Goal: Check status: Check status

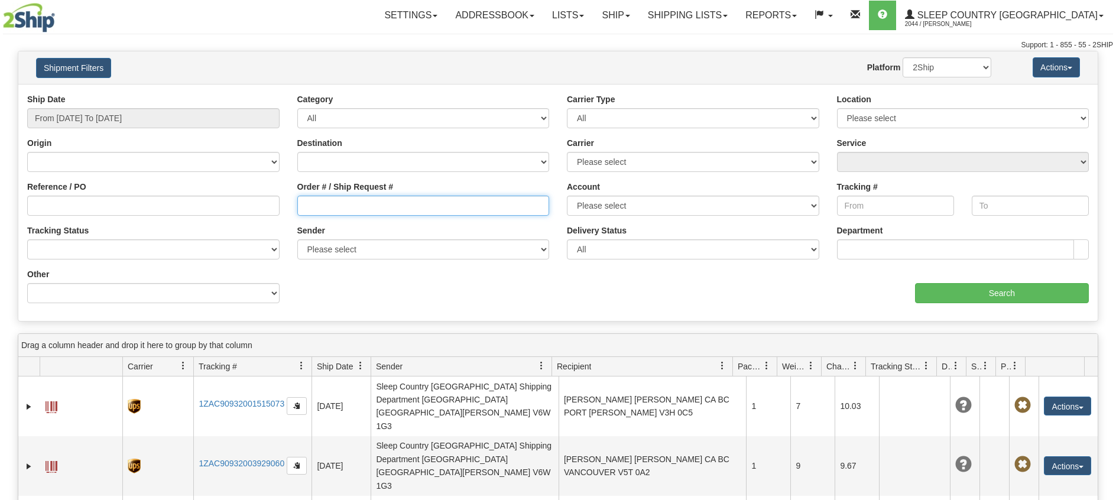
click at [321, 206] on input "Order # / Ship Request #" at bounding box center [423, 206] width 252 height 20
paste input "mjcomiskey570@gmail.com"
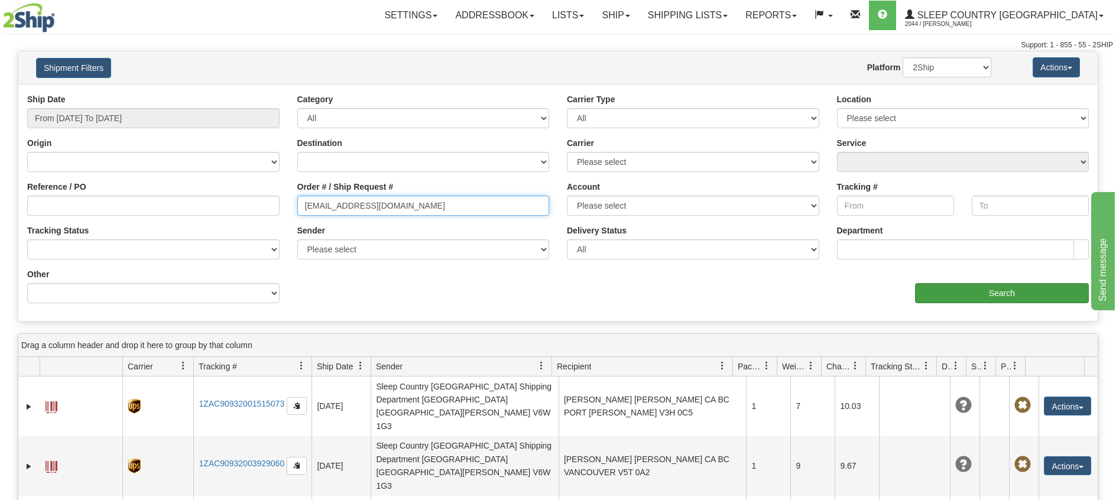
type input "mjcomiskey570@gmail.com"
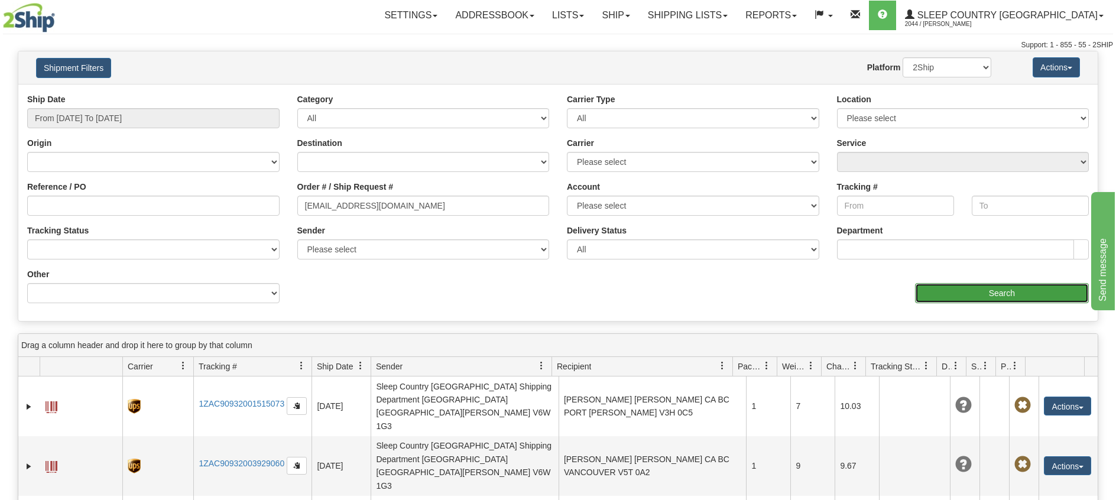
click at [972, 298] on input "Search" at bounding box center [1002, 293] width 174 height 20
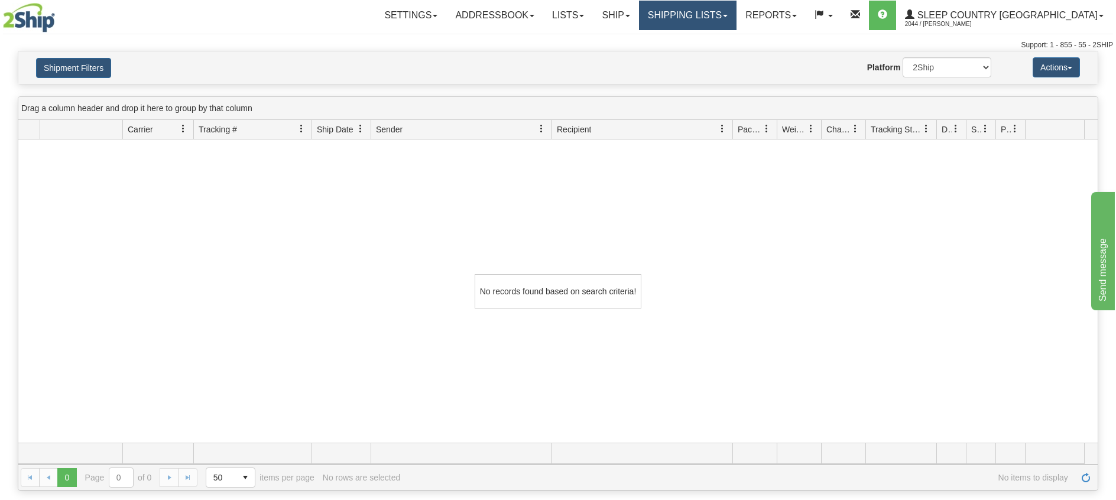
click at [736, 18] on link "Shipping lists" at bounding box center [687, 16] width 97 height 30
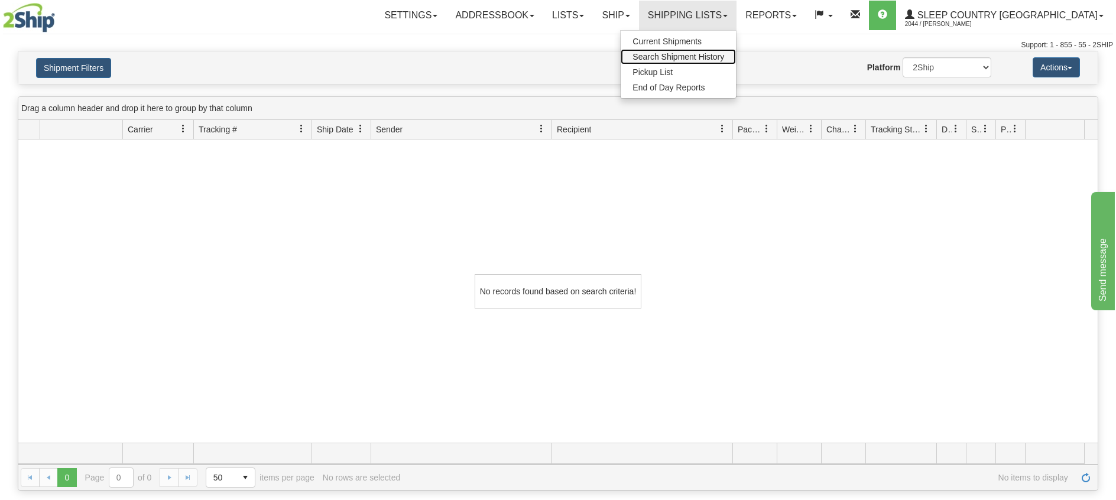
click at [720, 53] on span "Search Shipment History" at bounding box center [678, 56] width 92 height 9
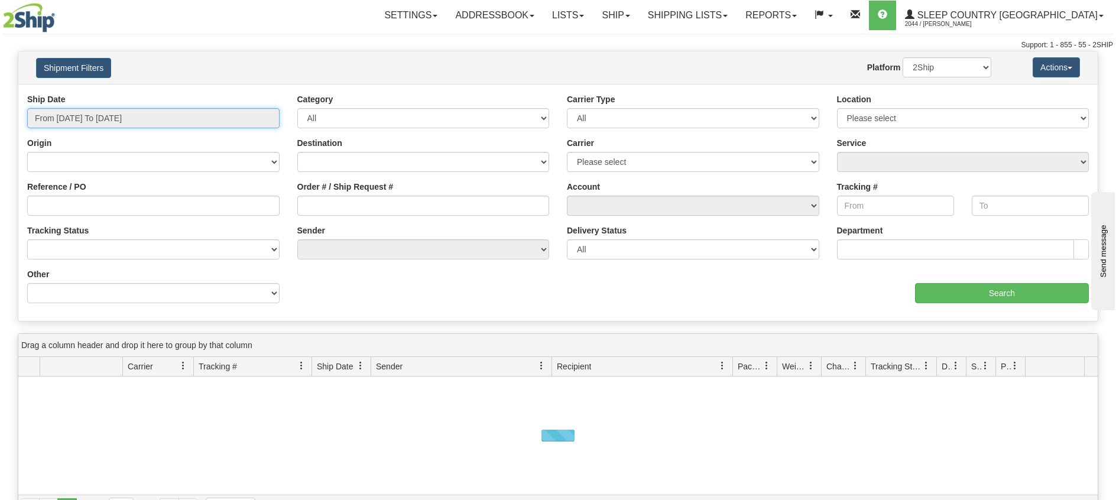
click at [121, 116] on input "From 08/09/2025 To 08/10/2025" at bounding box center [153, 118] width 252 height 20
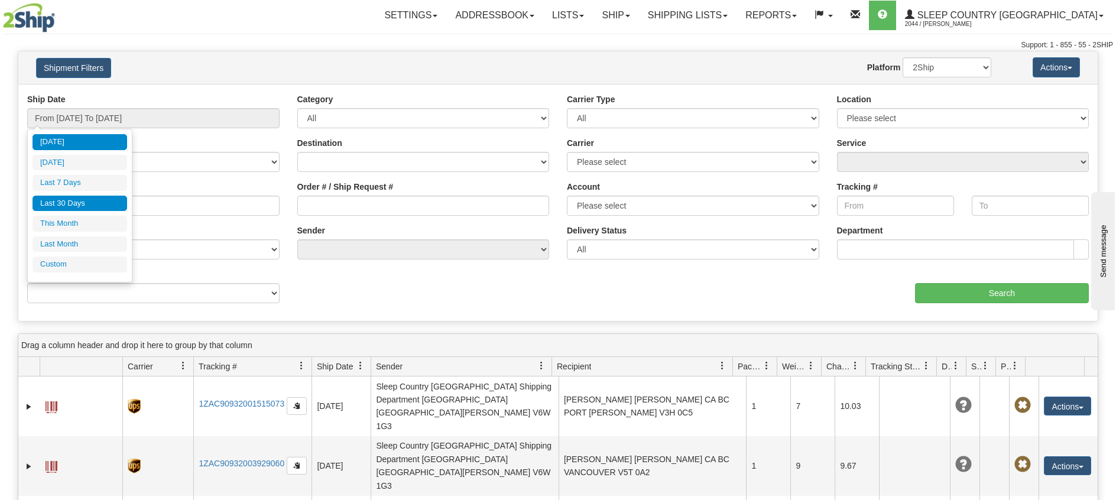
click at [76, 199] on li "Last 30 Days" at bounding box center [79, 204] width 95 height 16
type input "From [DATE] To [DATE]"
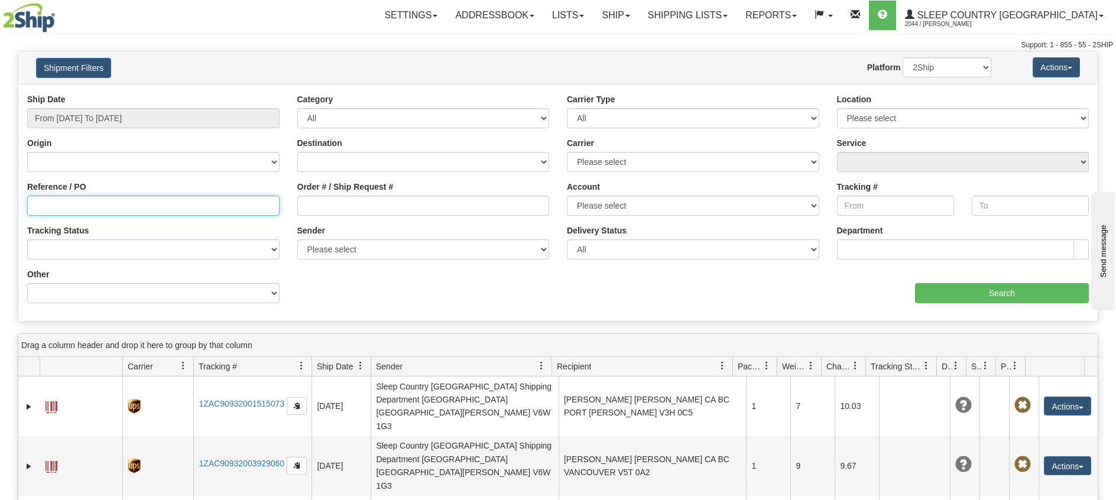
click at [129, 208] on input "Reference / PO" at bounding box center [153, 206] width 252 height 20
paste input "mjcomiskey570@gmail.com"
type input "mjcomiskey570@gmail.com"
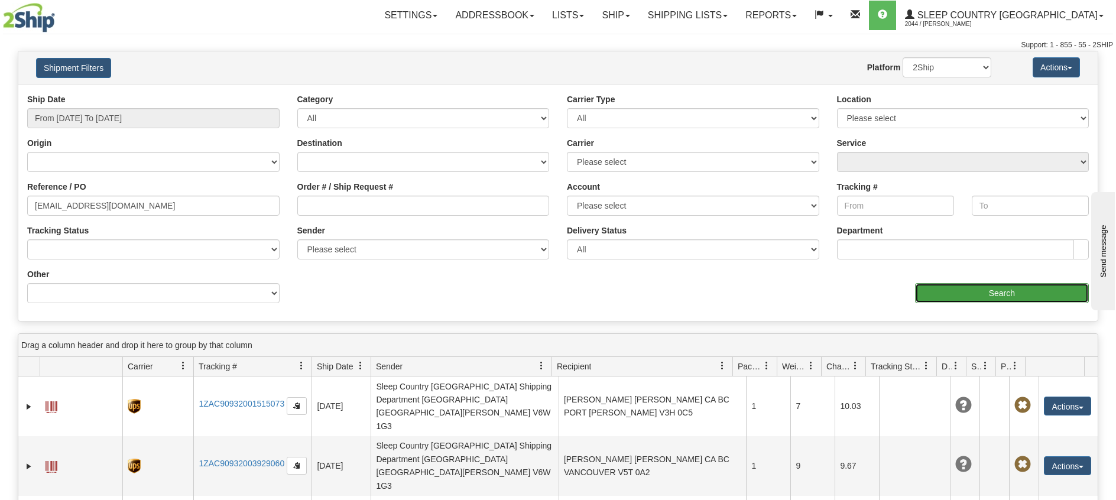
click at [940, 291] on input "Search" at bounding box center [1002, 293] width 174 height 20
type input "1051011"
click at [1032, 292] on input "Search" at bounding box center [1002, 293] width 174 height 20
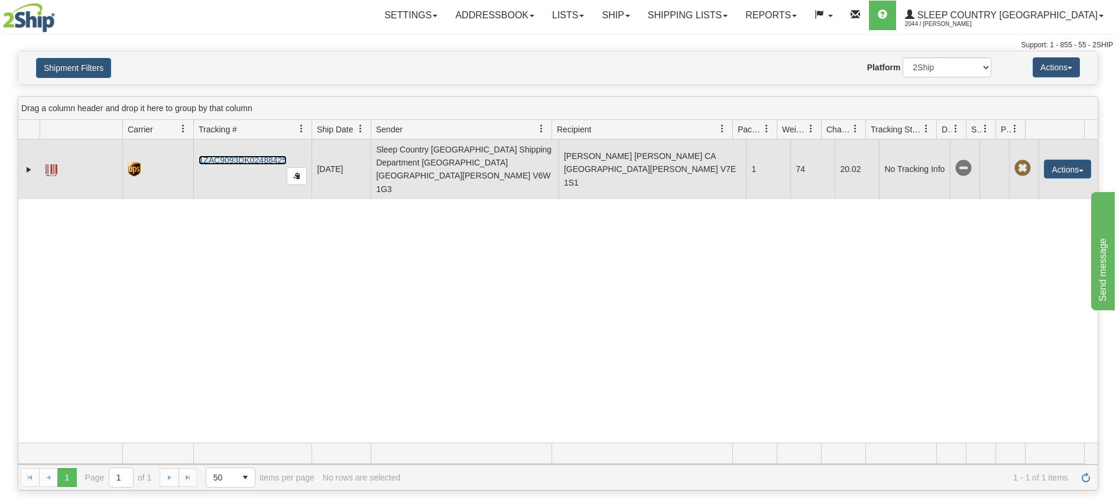
click at [220, 155] on link "1ZAC9093DK02488425" at bounding box center [243, 159] width 88 height 9
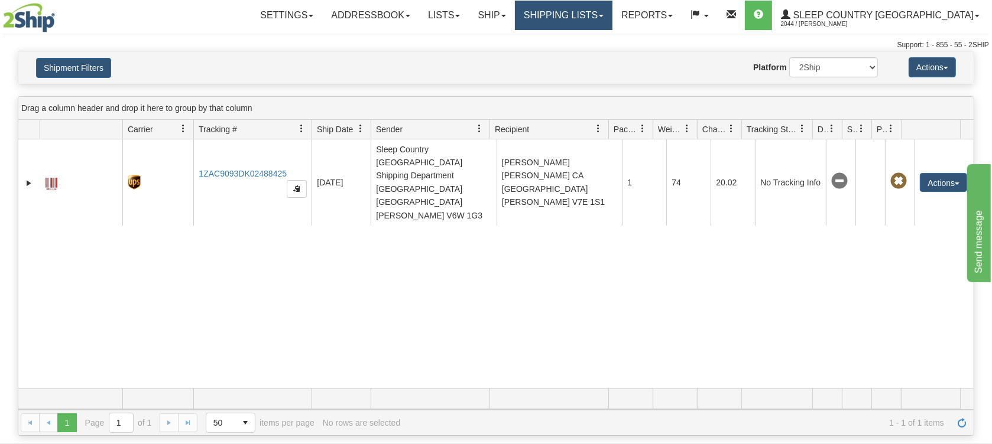
click at [602, 21] on link "Shipping lists" at bounding box center [563, 16] width 97 height 30
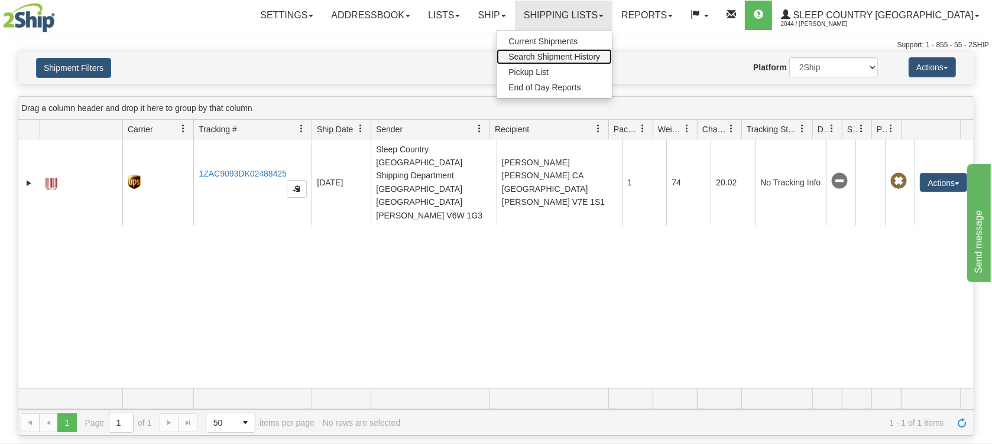
click at [578, 50] on link "Search Shipment History" at bounding box center [553, 56] width 115 height 15
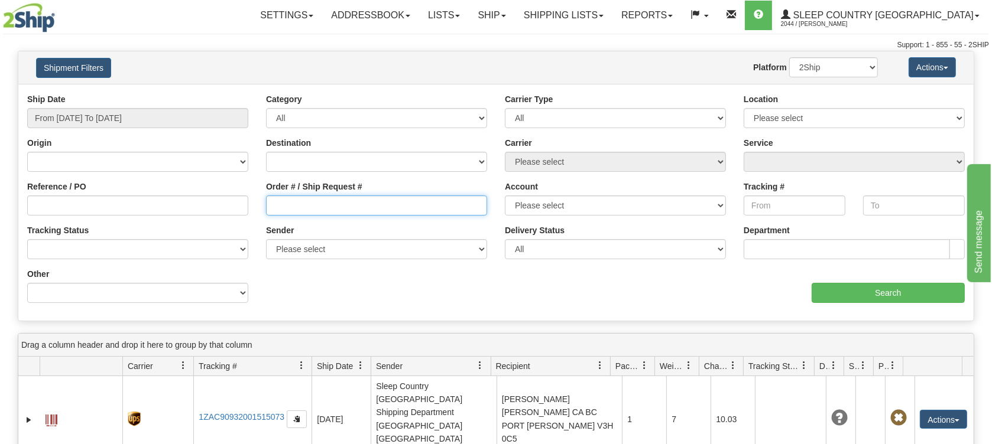
click at [281, 209] on input "Order # / Ship Request #" at bounding box center [376, 206] width 221 height 20
paste input "9000H951873"
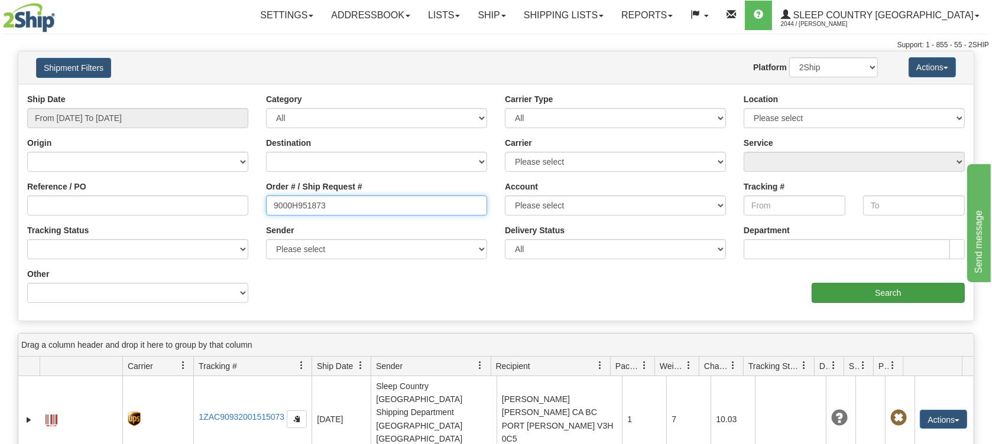
type input "9000H951873"
click at [835, 295] on input "Search" at bounding box center [887, 293] width 153 height 20
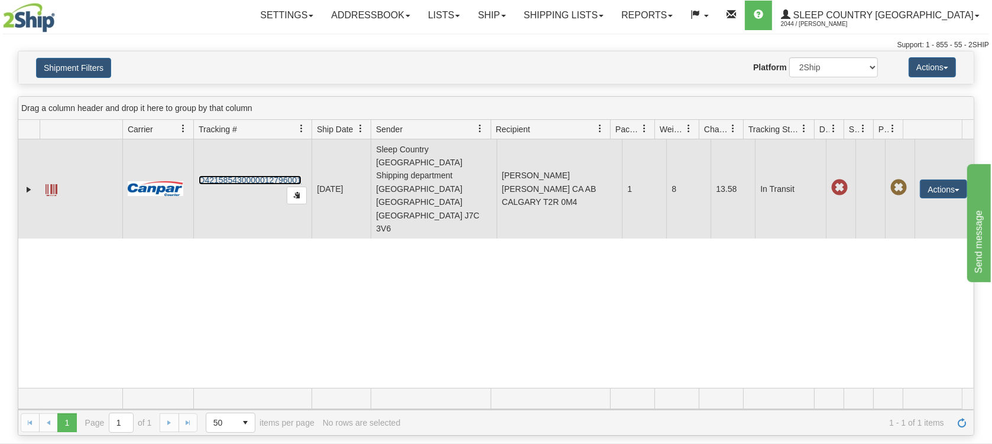
click at [241, 175] on link "D421585430000012796001" at bounding box center [250, 179] width 103 height 9
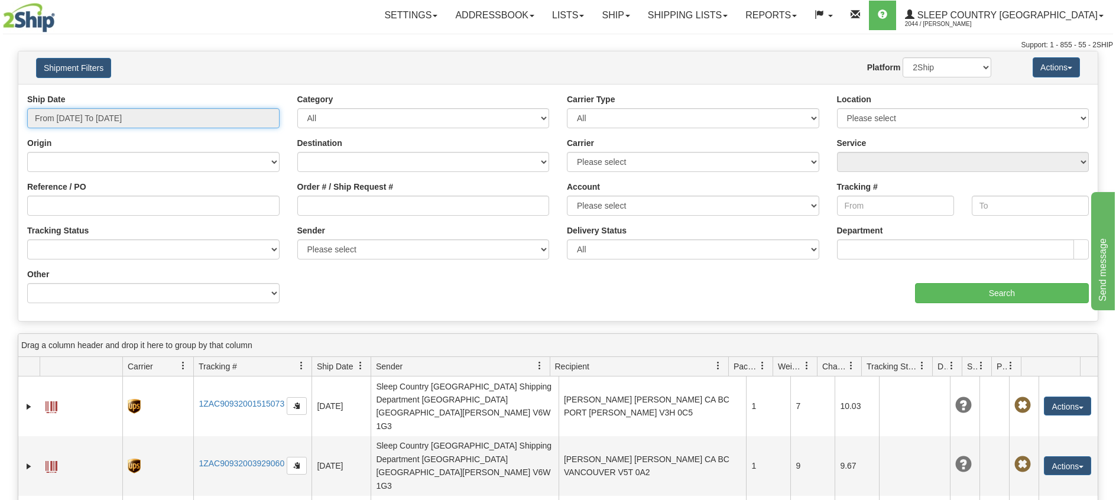
click at [115, 118] on input "From [DATE] To [DATE]" at bounding box center [153, 118] width 252 height 20
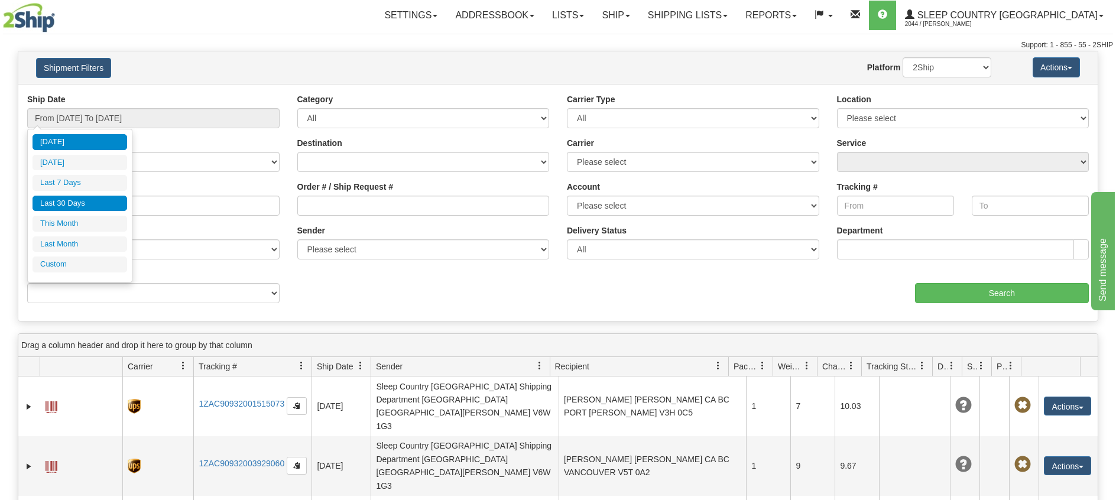
click at [103, 201] on li "Last 30 Days" at bounding box center [79, 204] width 95 height 16
type input "From [DATE] To [DATE]"
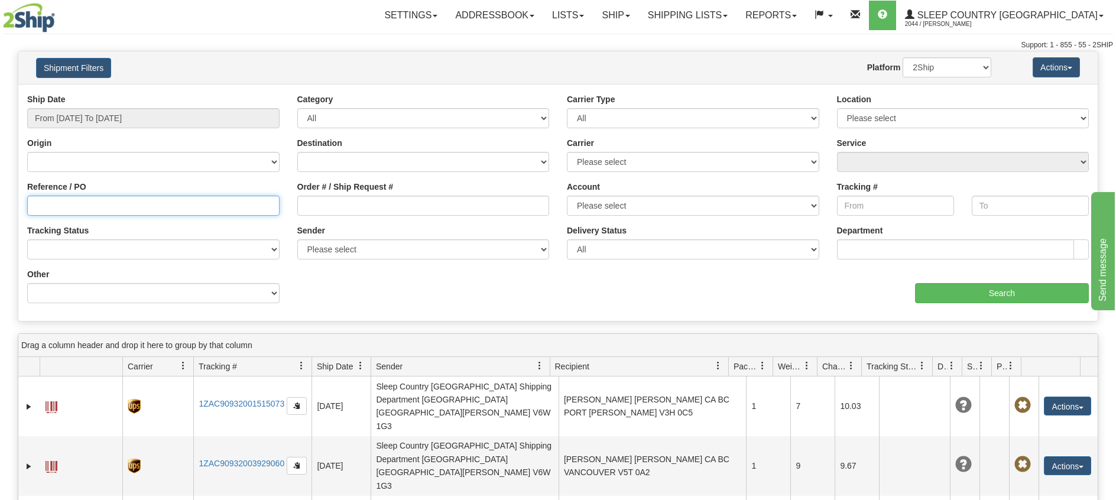
click at [123, 210] on input "Reference / PO" at bounding box center [153, 206] width 252 height 20
paste input "1050901"
type input "1050901"
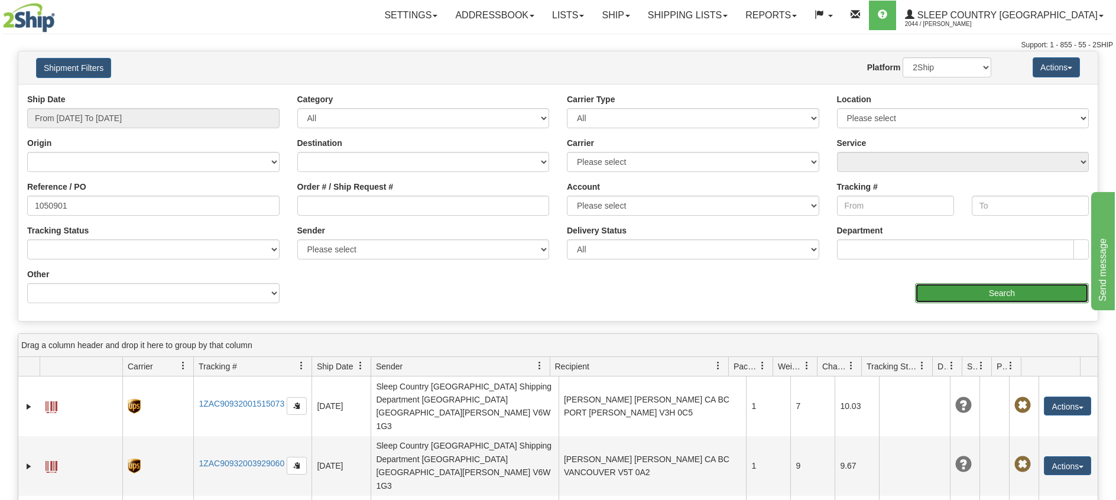
click at [1007, 288] on input "Search" at bounding box center [1002, 293] width 174 height 20
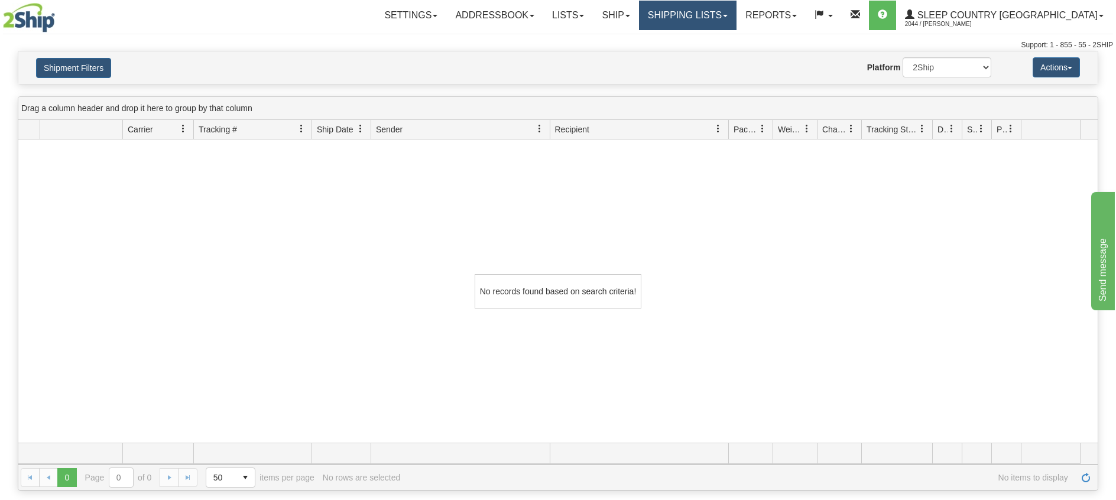
click at [733, 18] on link "Shipping lists" at bounding box center [687, 16] width 97 height 30
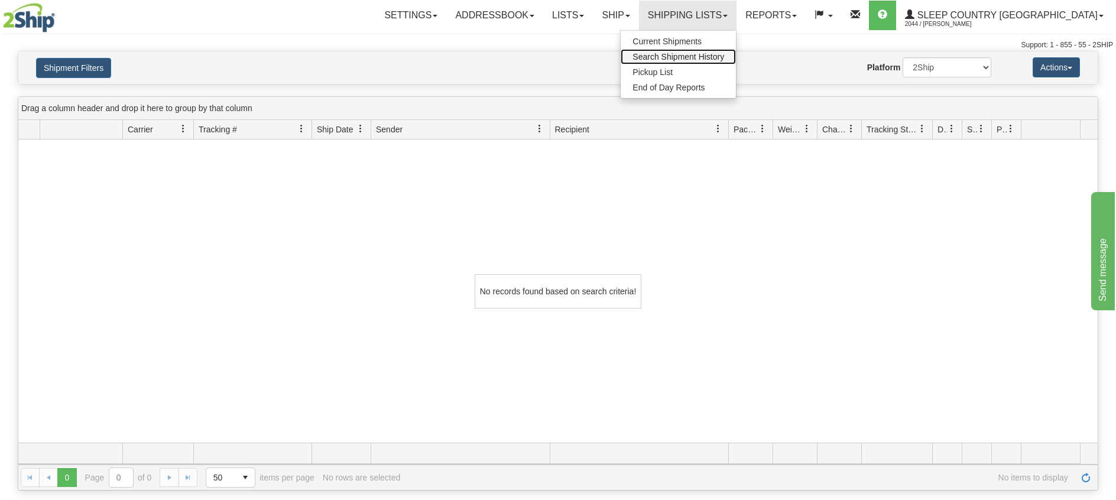
click at [724, 53] on span "Search Shipment History" at bounding box center [678, 56] width 92 height 9
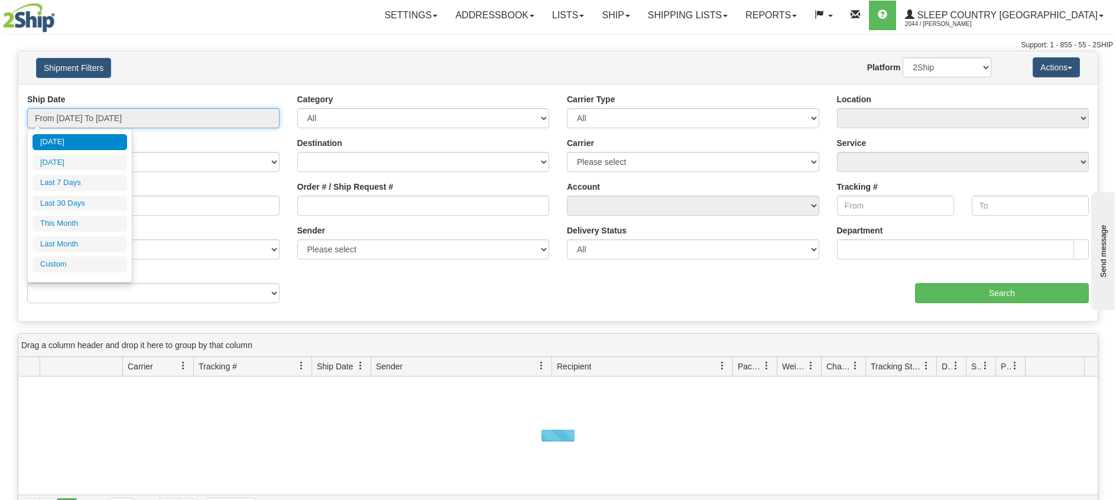
click at [138, 115] on input "From [DATE] To [DATE]" at bounding box center [153, 118] width 252 height 20
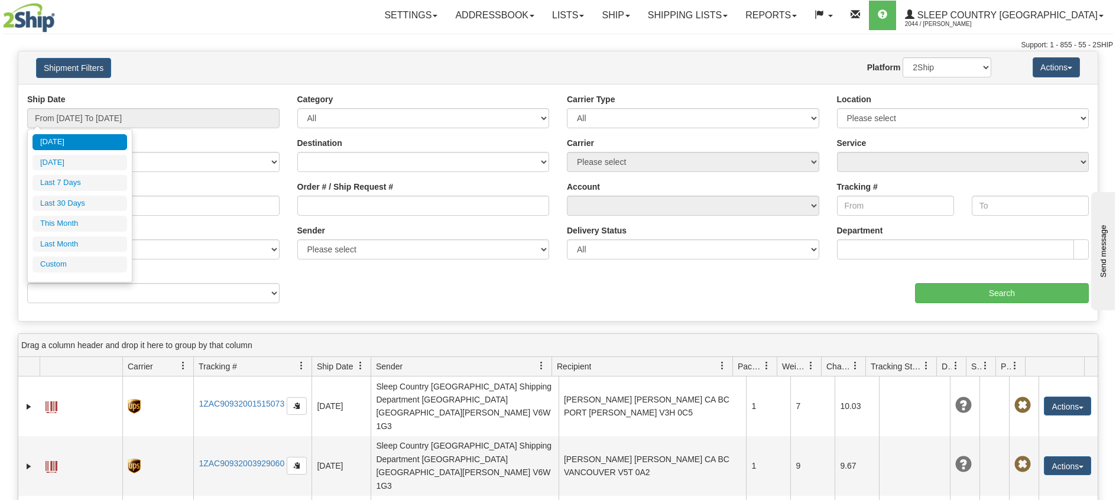
drag, startPoint x: 76, startPoint y: 199, endPoint x: 203, endPoint y: 200, distance: 126.5
click at [79, 200] on li "Last 30 Days" at bounding box center [79, 204] width 95 height 16
type input "From [DATE] To [DATE]"
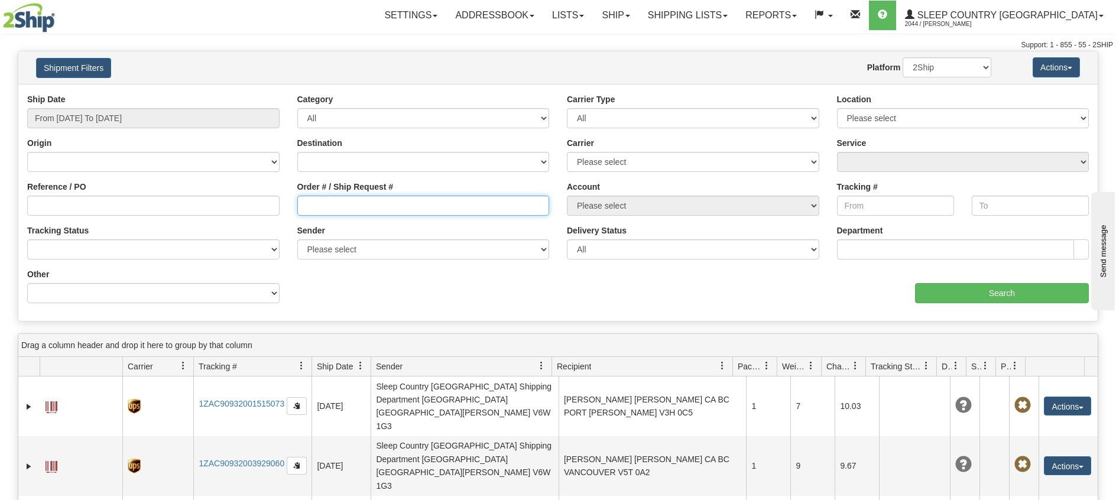
click at [351, 211] on input "Order # / Ship Request #" at bounding box center [423, 206] width 252 height 20
paste input "1050901"
type input "1050901"
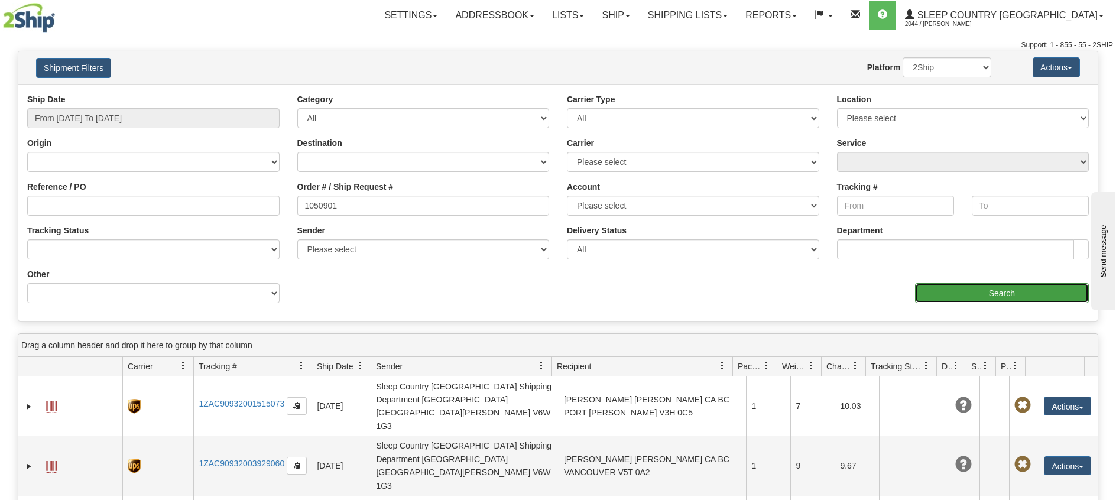
click at [942, 287] on input "Search" at bounding box center [1002, 293] width 174 height 20
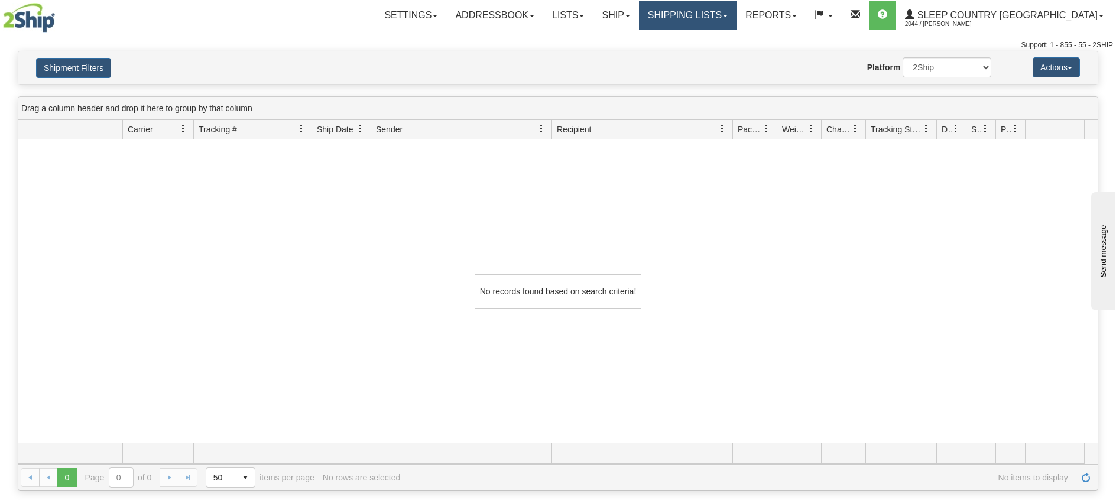
click at [736, 17] on link "Shipping lists" at bounding box center [687, 16] width 97 height 30
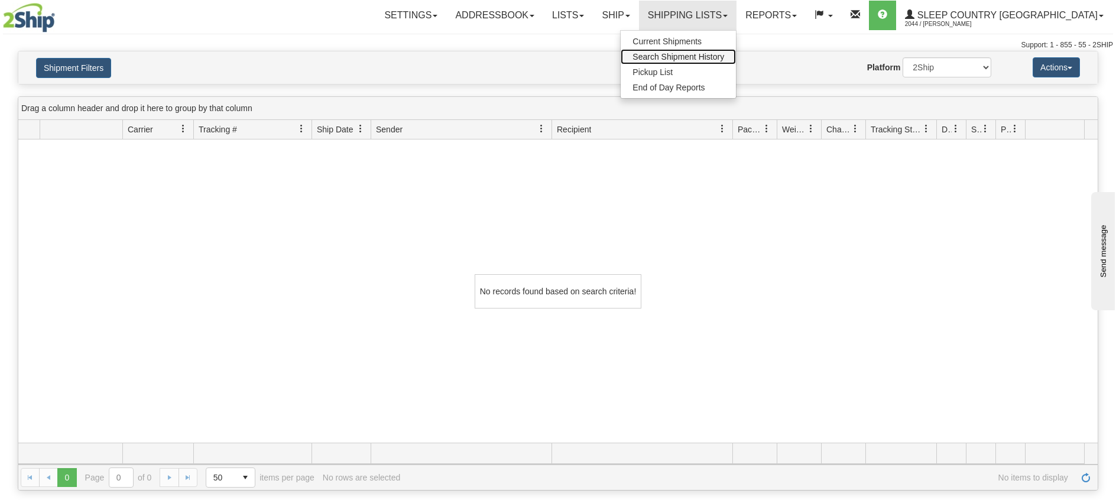
click at [700, 55] on span "Search Shipment History" at bounding box center [678, 56] width 92 height 9
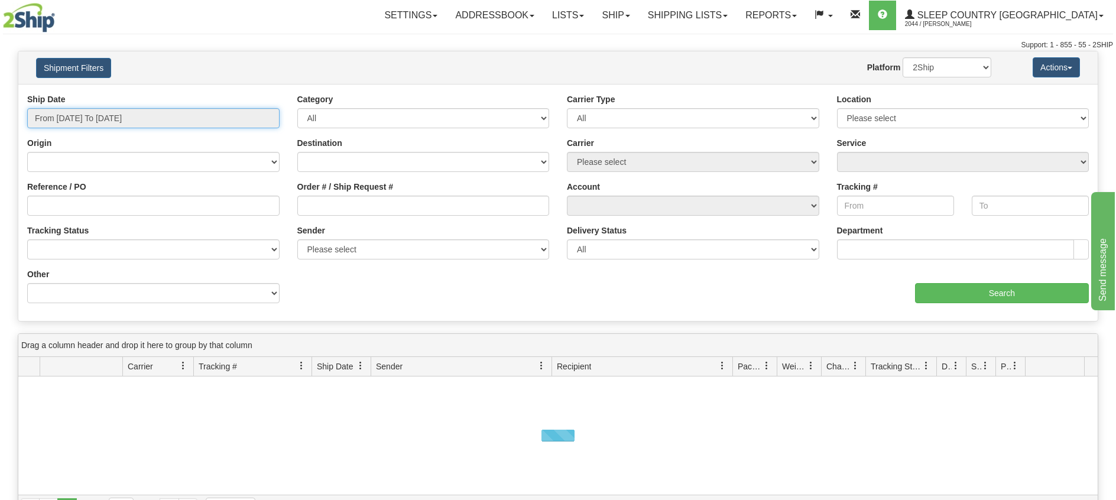
drag, startPoint x: 107, startPoint y: 113, endPoint x: 106, endPoint y: 156, distance: 43.1
click at [106, 113] on input "From [DATE] To [DATE]" at bounding box center [153, 118] width 252 height 20
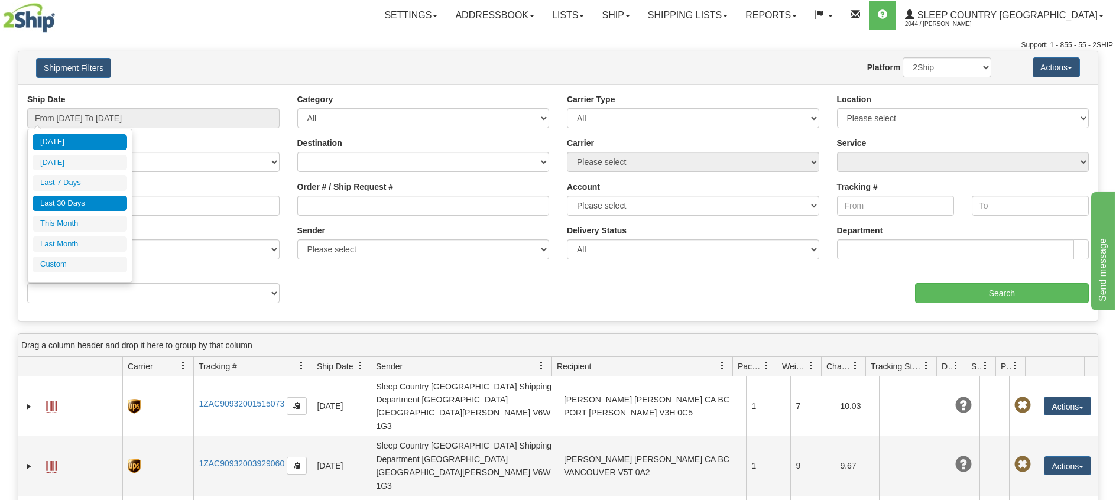
click at [70, 201] on li "Last 30 Days" at bounding box center [79, 204] width 95 height 16
type input "From [DATE] To [DATE]"
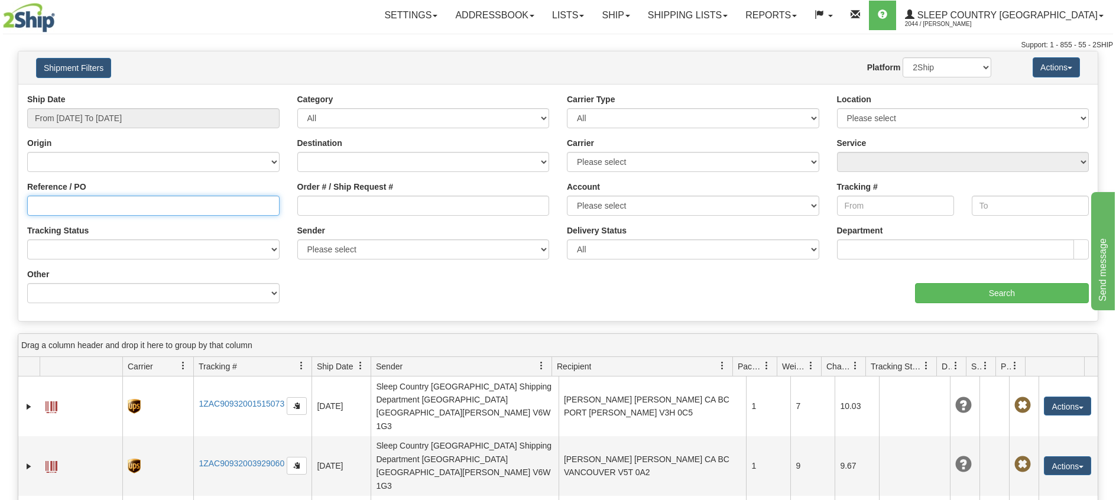
click at [112, 203] on input "Reference / PO" at bounding box center [153, 206] width 252 height 20
paste input "1051711"
type input "1051711"
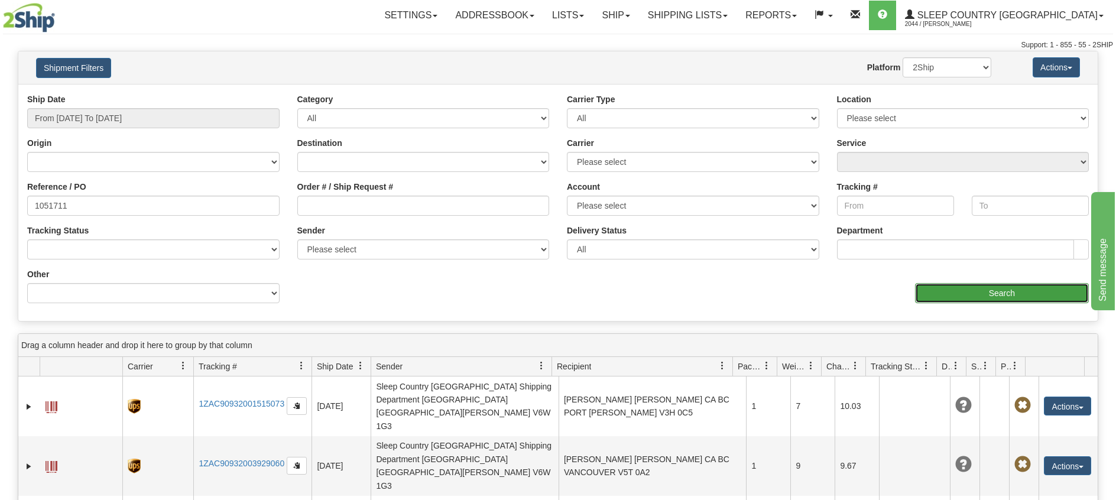
click at [941, 286] on input "Search" at bounding box center [1002, 293] width 174 height 20
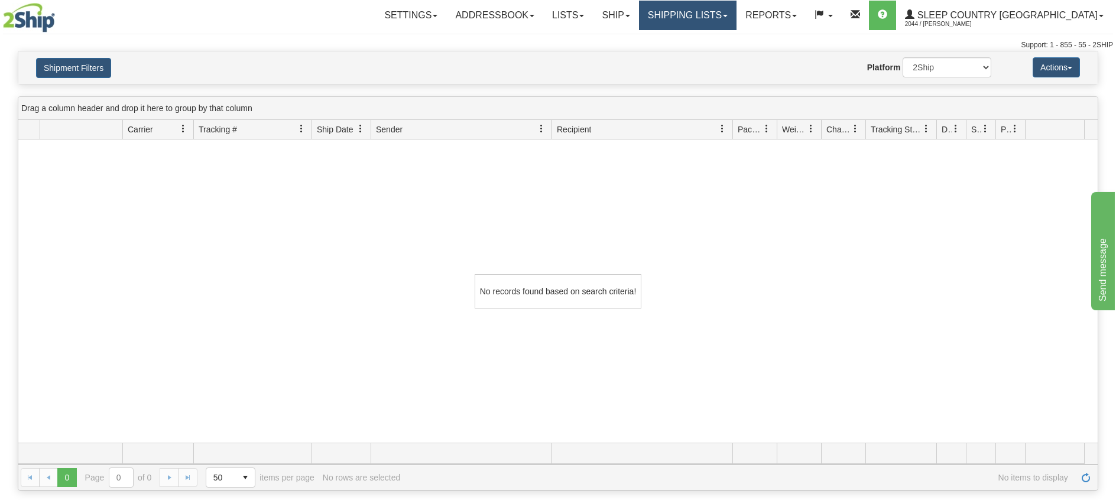
click at [703, 17] on link "Shipping lists" at bounding box center [687, 16] width 97 height 30
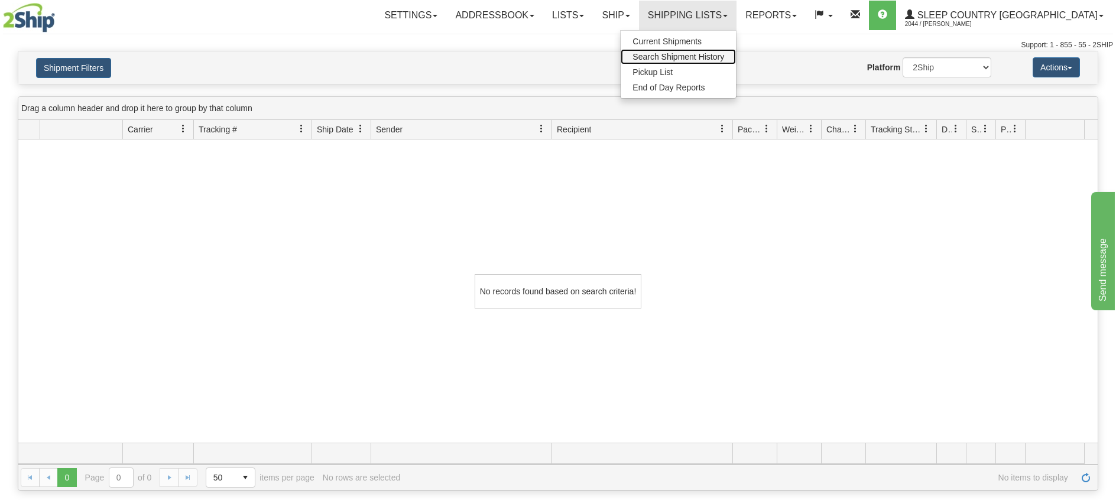
click at [724, 54] on span "Search Shipment History" at bounding box center [678, 56] width 92 height 9
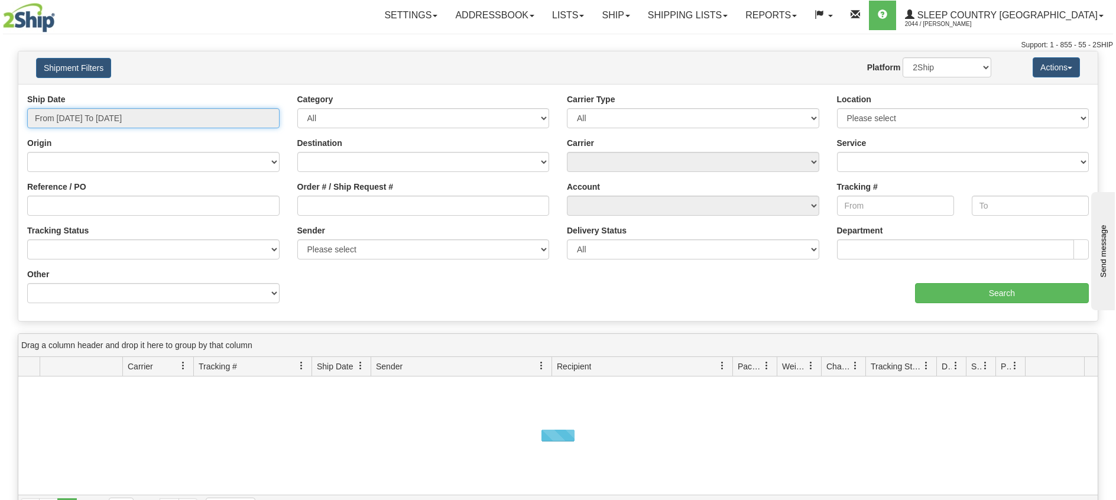
click at [119, 116] on input "From [DATE] To [DATE]" at bounding box center [153, 118] width 252 height 20
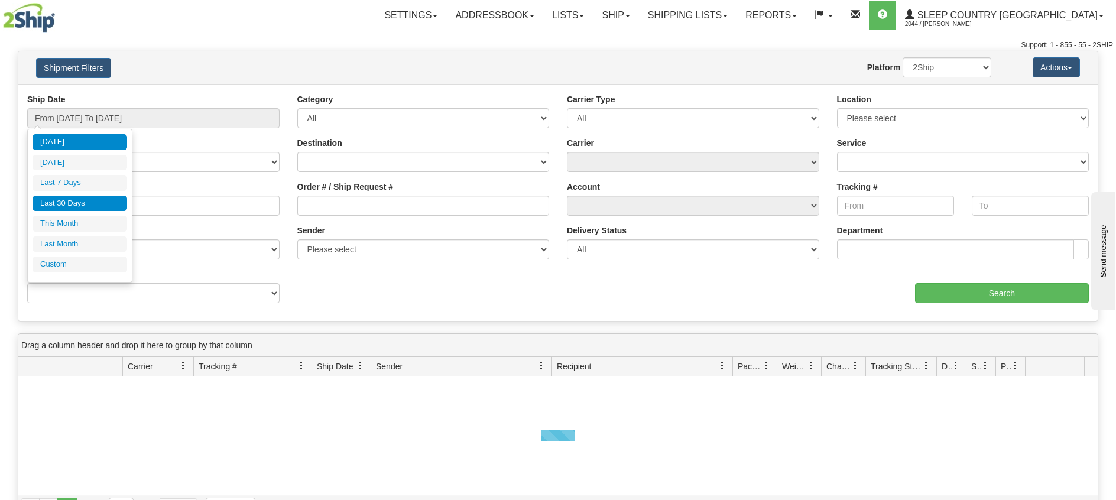
click at [76, 201] on li "Last 30 Days" at bounding box center [79, 204] width 95 height 16
type input "From [DATE] To [DATE]"
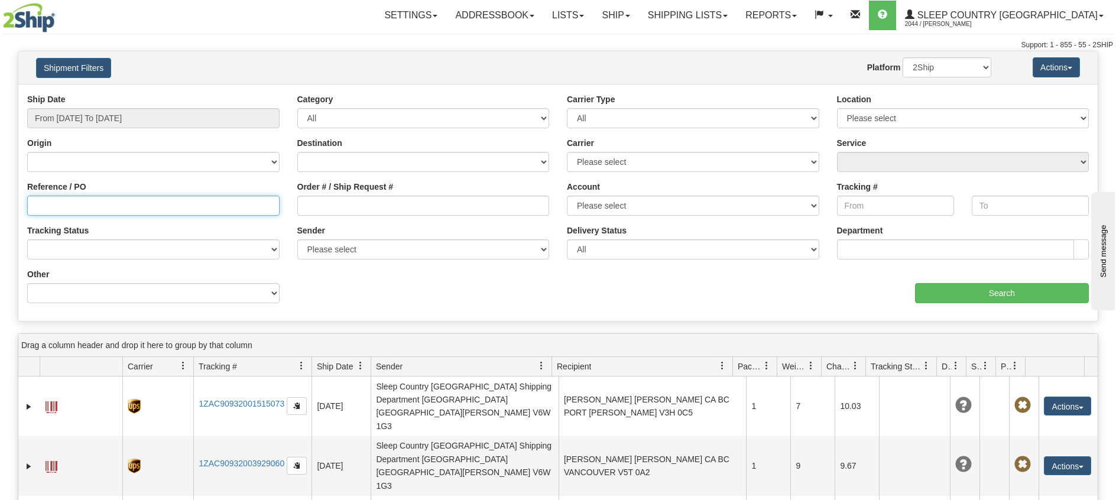
click at [118, 205] on input "Reference / PO" at bounding box center [153, 206] width 252 height 20
paste input "1051711"
type input "1051711"
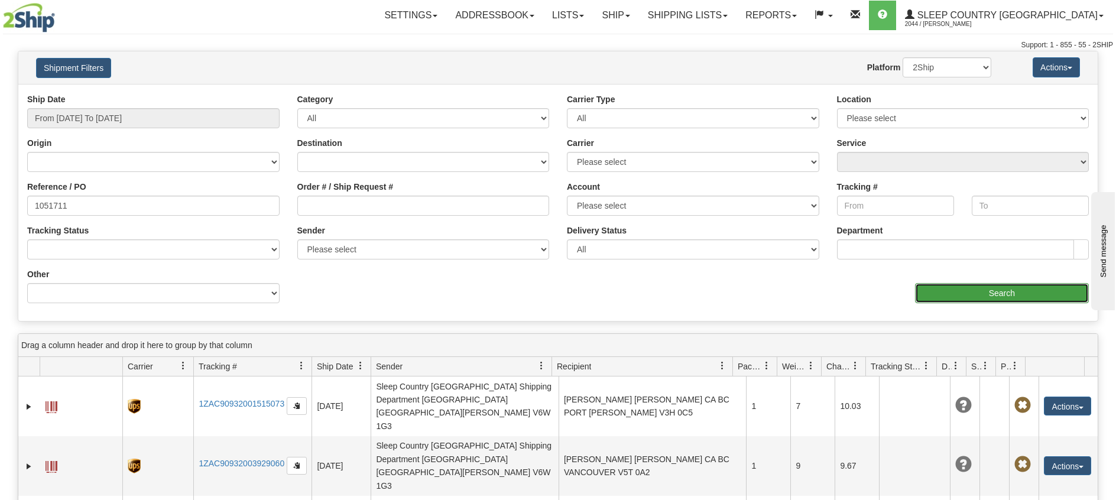
click at [957, 288] on input "Search" at bounding box center [1002, 293] width 174 height 20
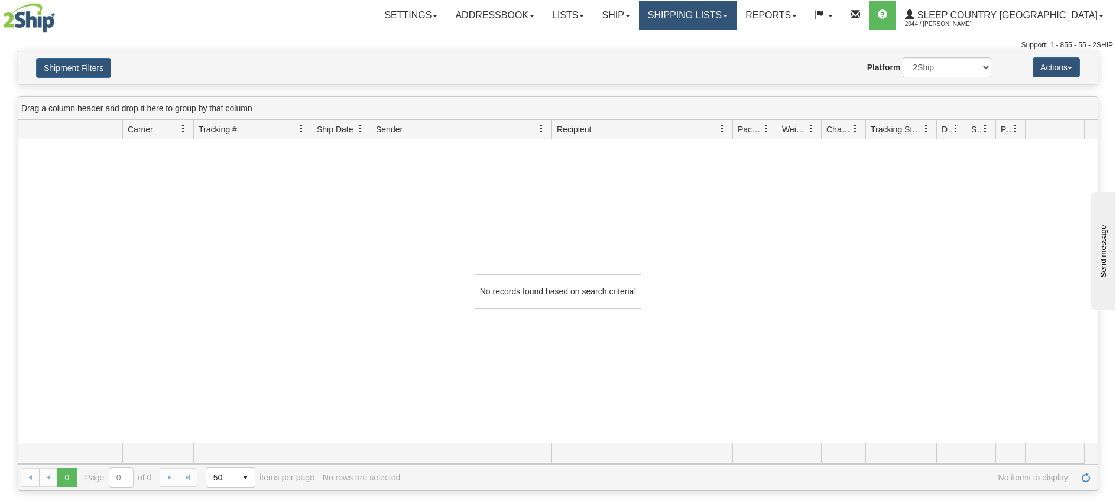
click at [736, 18] on link "Shipping lists" at bounding box center [687, 16] width 97 height 30
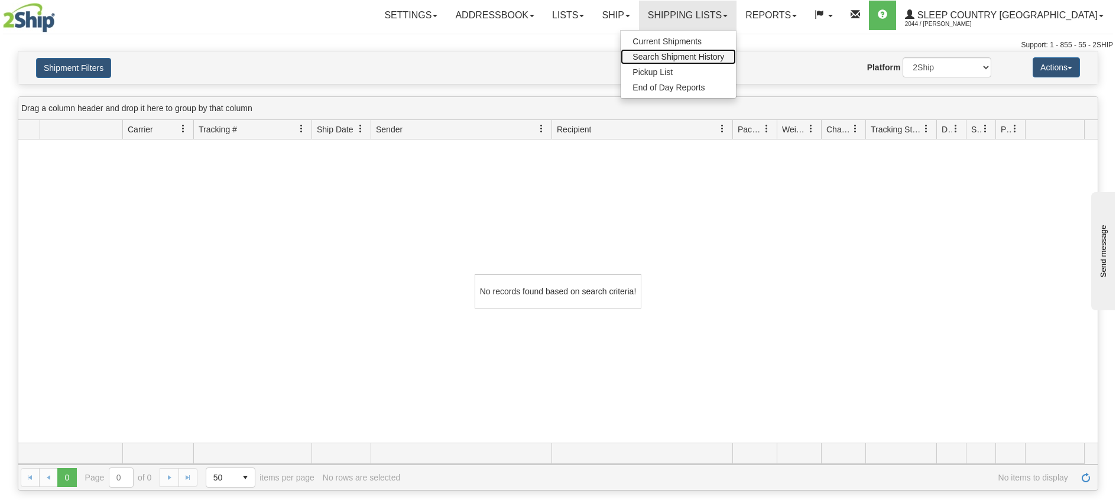
click at [711, 55] on span "Search Shipment History" at bounding box center [678, 56] width 92 height 9
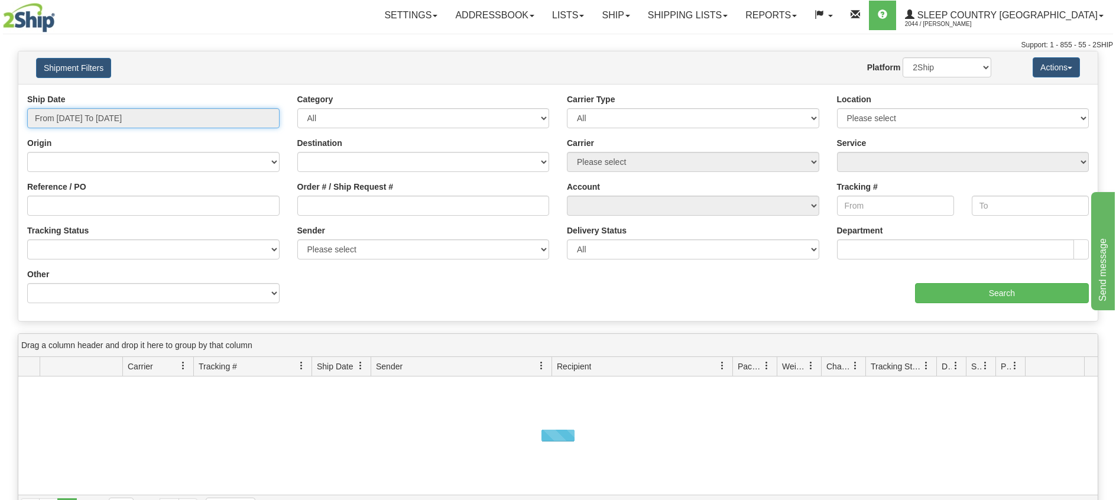
click at [161, 118] on input "From [DATE] To [DATE]" at bounding box center [153, 118] width 252 height 20
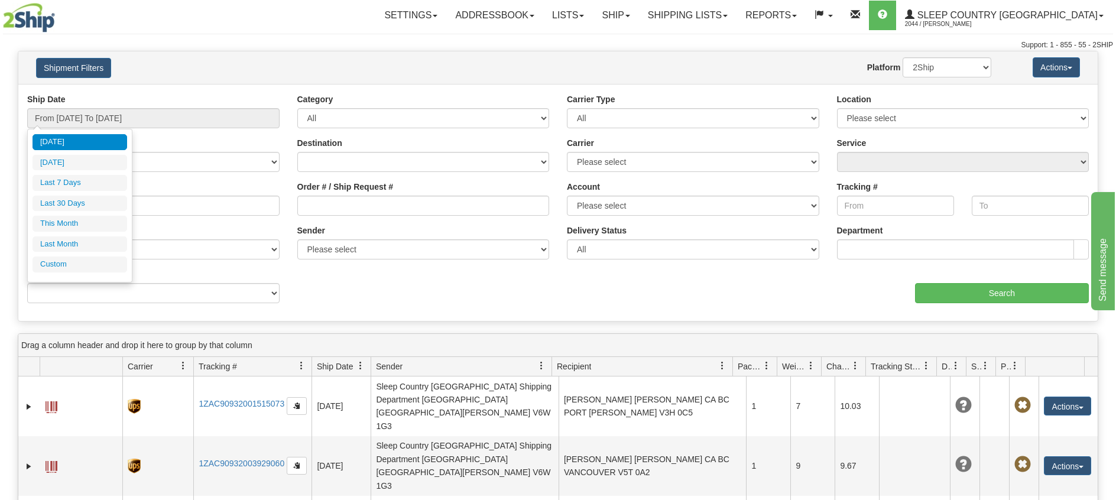
drag, startPoint x: 82, startPoint y: 201, endPoint x: 90, endPoint y: 204, distance: 8.5
click at [84, 204] on li "Last 30 Days" at bounding box center [79, 204] width 95 height 16
type input "From [DATE] To [DATE]"
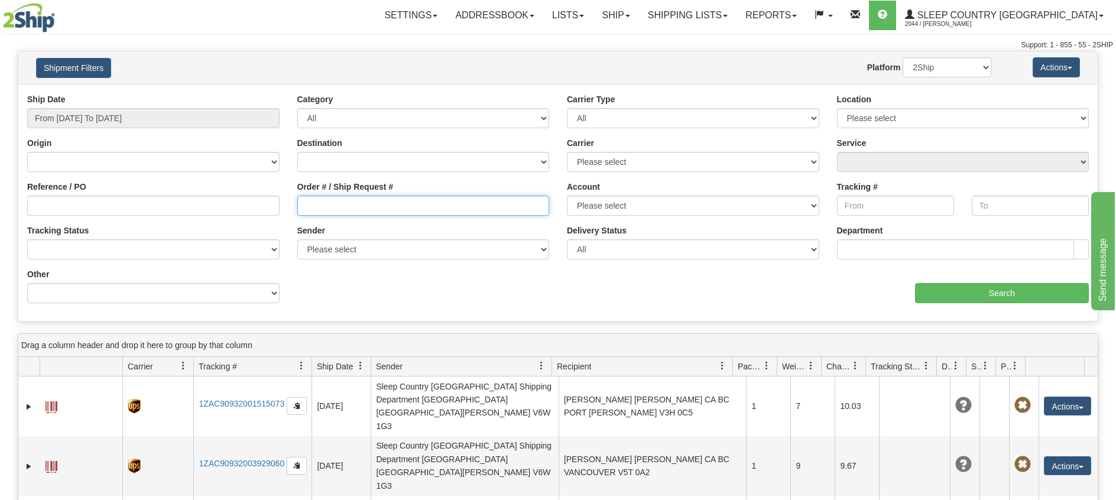
click at [316, 210] on input "Order # / Ship Request #" at bounding box center [423, 206] width 252 height 20
paste input "1051711"
type input "1051711"
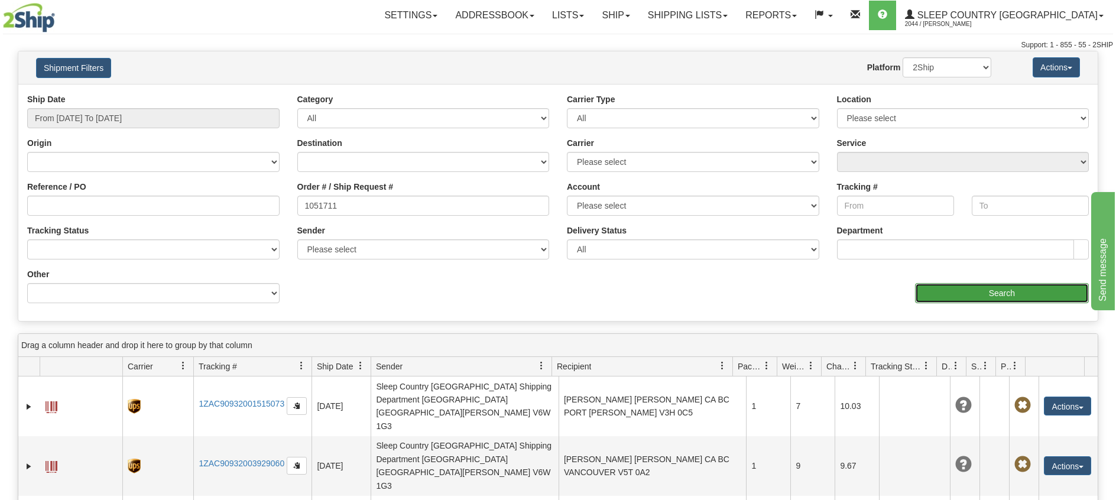
click at [945, 300] on input "Search" at bounding box center [1002, 293] width 174 height 20
